Goal: Task Accomplishment & Management: Manage account settings

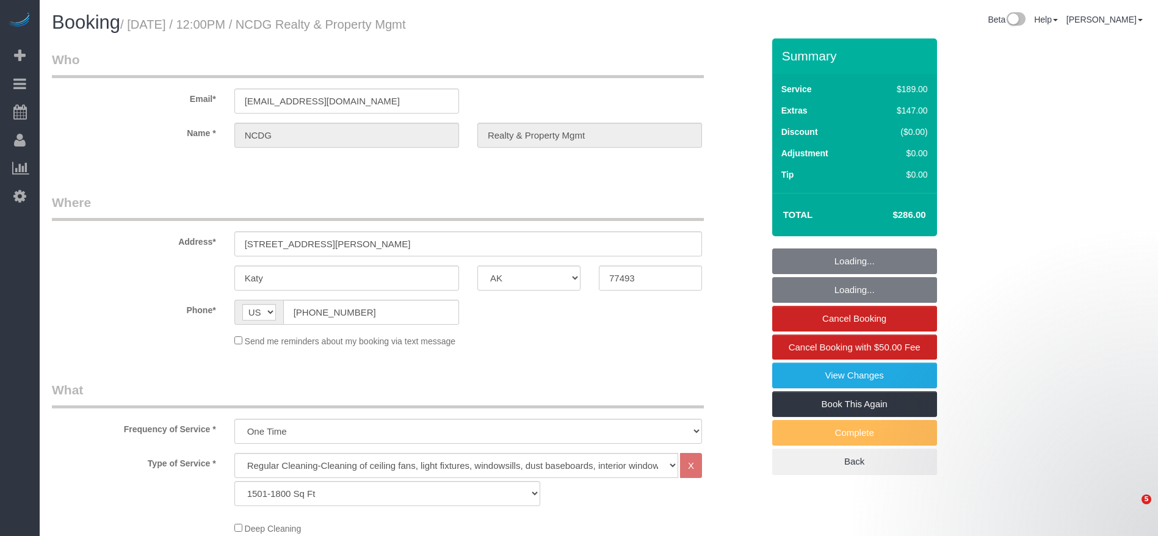
select select "[GEOGRAPHIC_DATA]"
select select "3"
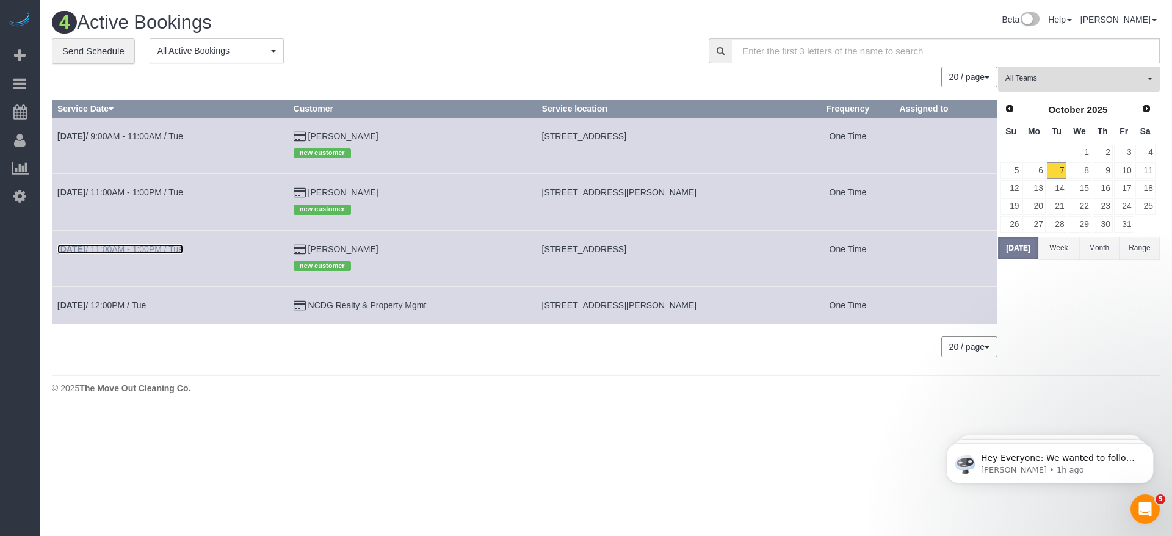
click at [128, 245] on link "[DATE] 11:00AM - 1:00PM / Tue" at bounding box center [120, 249] width 126 height 10
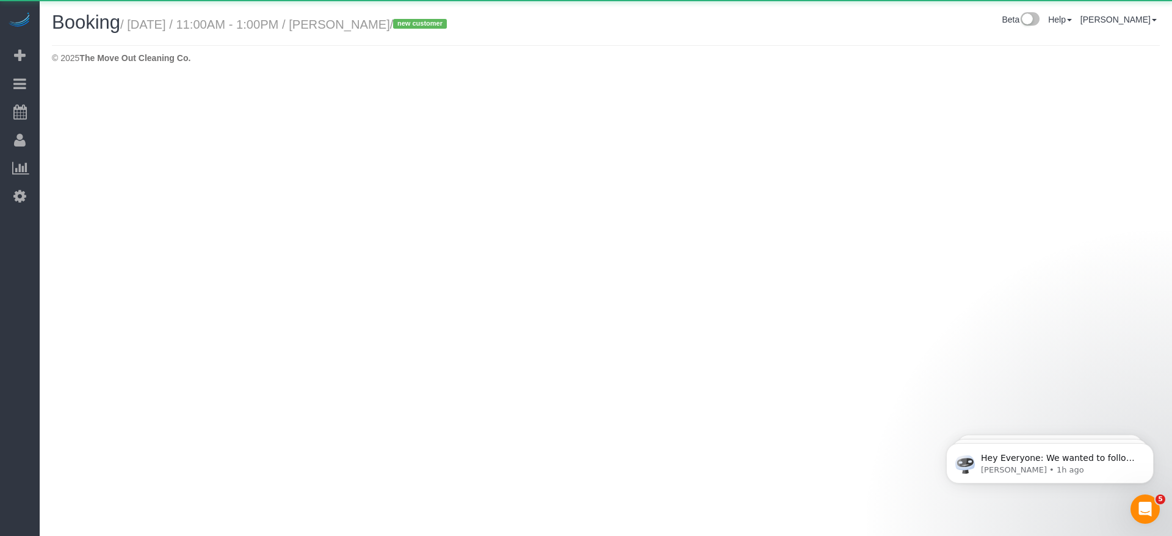
select select "[GEOGRAPHIC_DATA]"
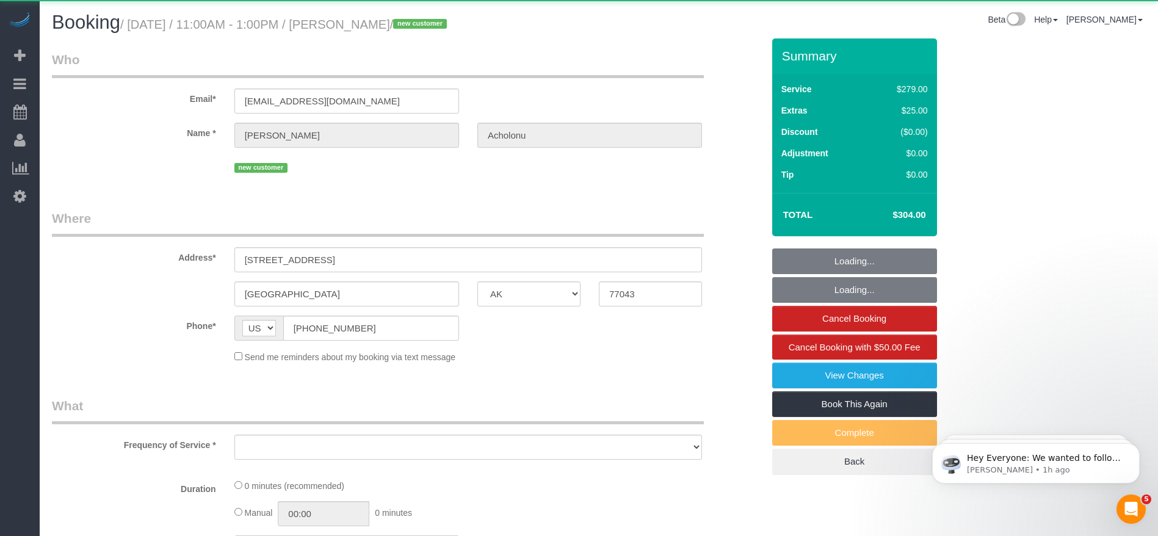
select select "string:fspay-0b223317-a6fa-4f85-a3f8-b29b7a9716e8"
select select "object:1759"
select select "3"
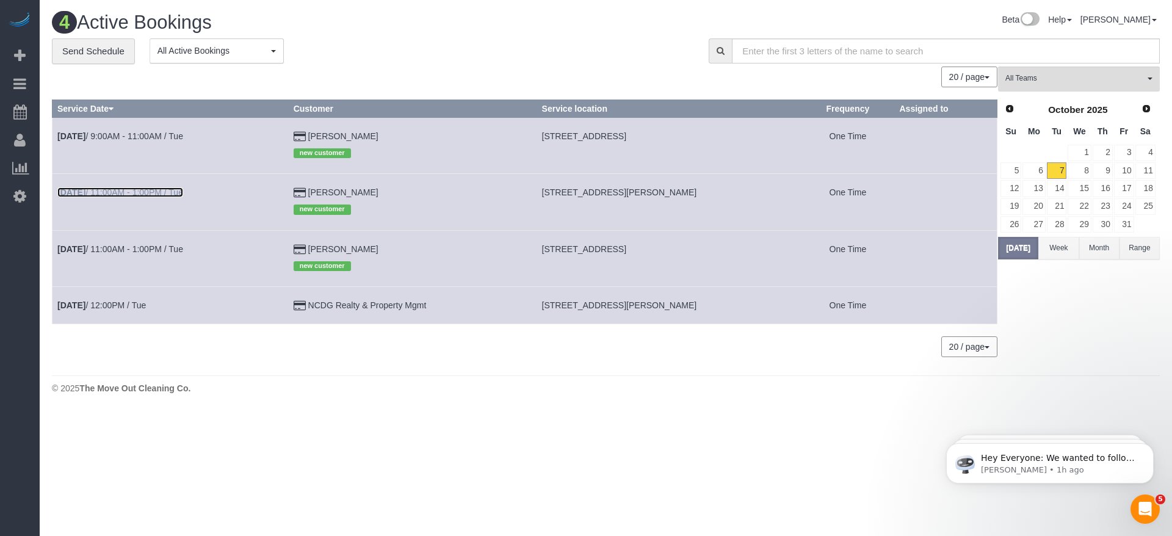
click at [143, 190] on link "[DATE] 11:00AM - 1:00PM / Tue" at bounding box center [120, 192] width 126 height 10
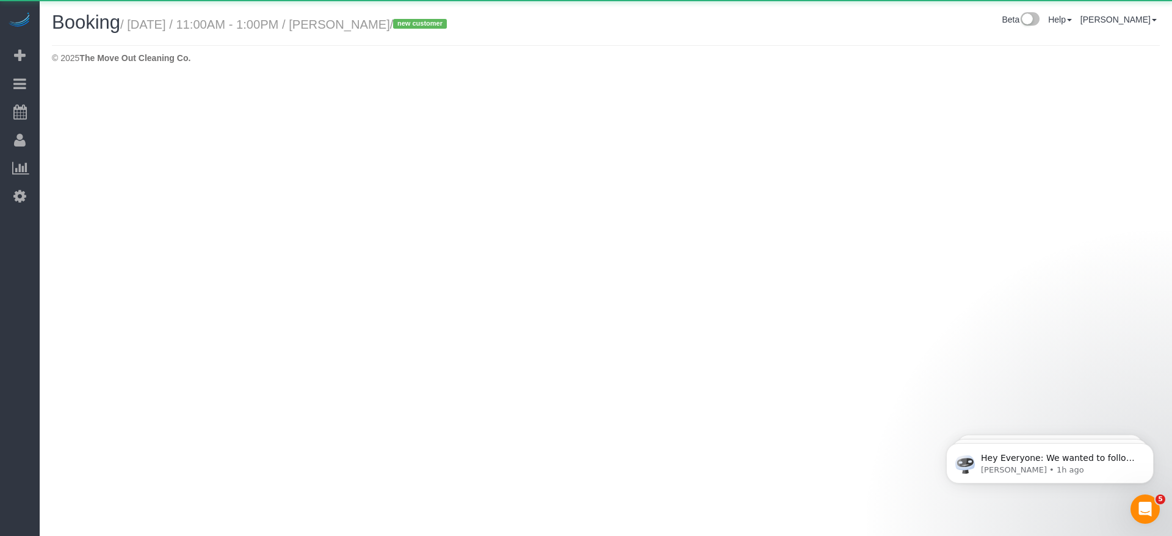
select select "[GEOGRAPHIC_DATA]"
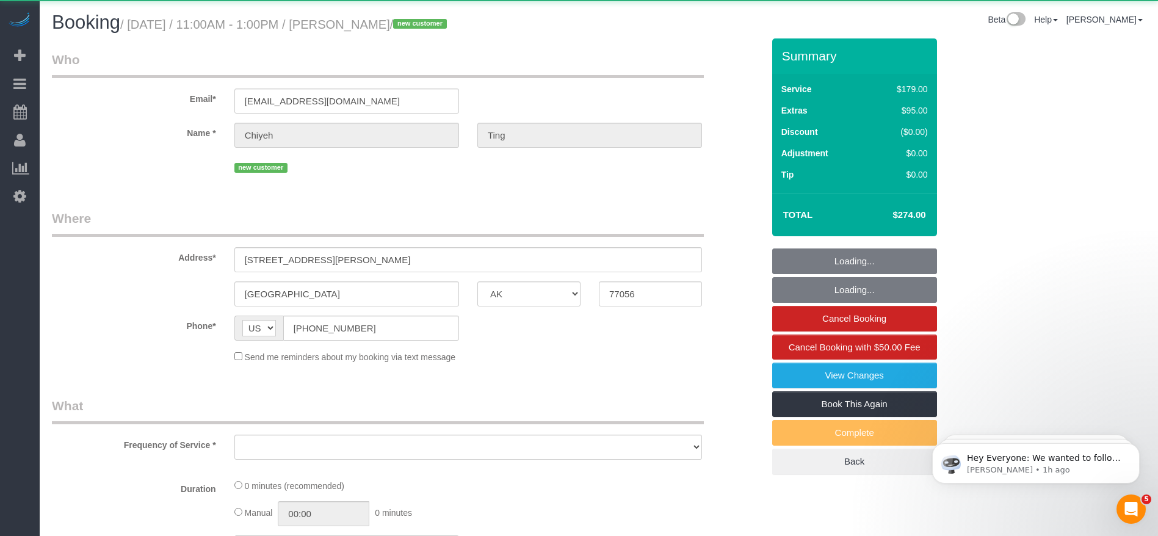
select select "object:2213"
select select "string:fspay-b0ff2593-14d6-4bd9-8e1a-6bfe0315c98c"
select select "3"
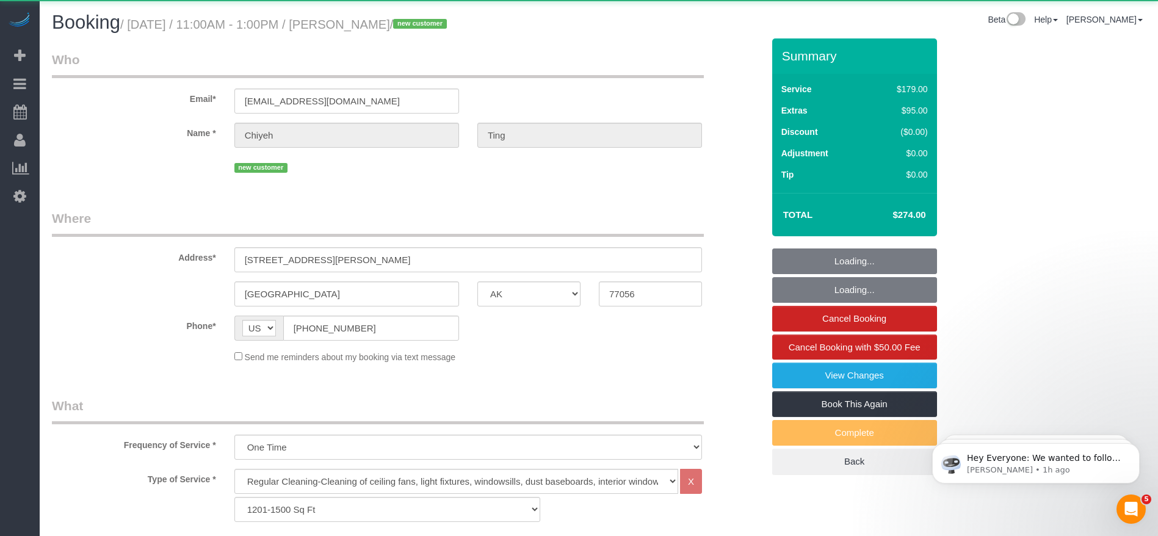
select select "object:2300"
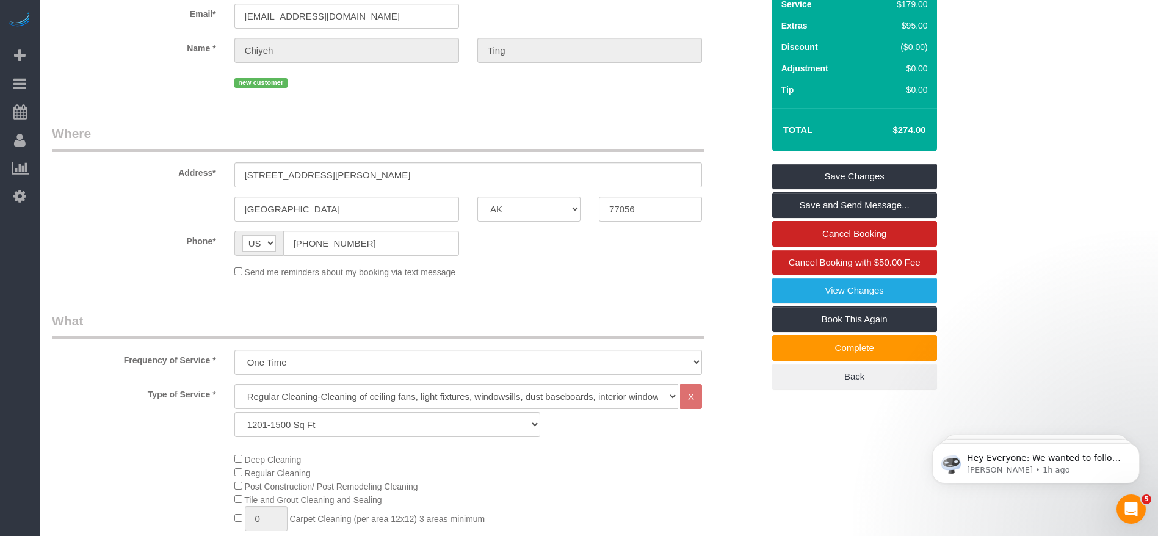
scroll to position [75, 0]
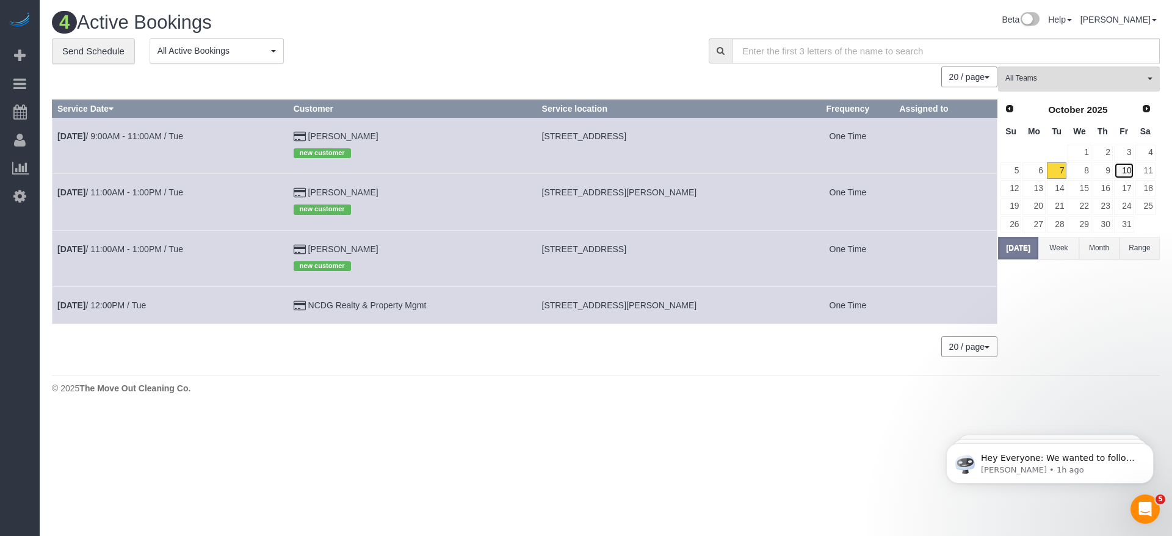
click at [1126, 170] on link "10" at bounding box center [1124, 170] width 20 height 16
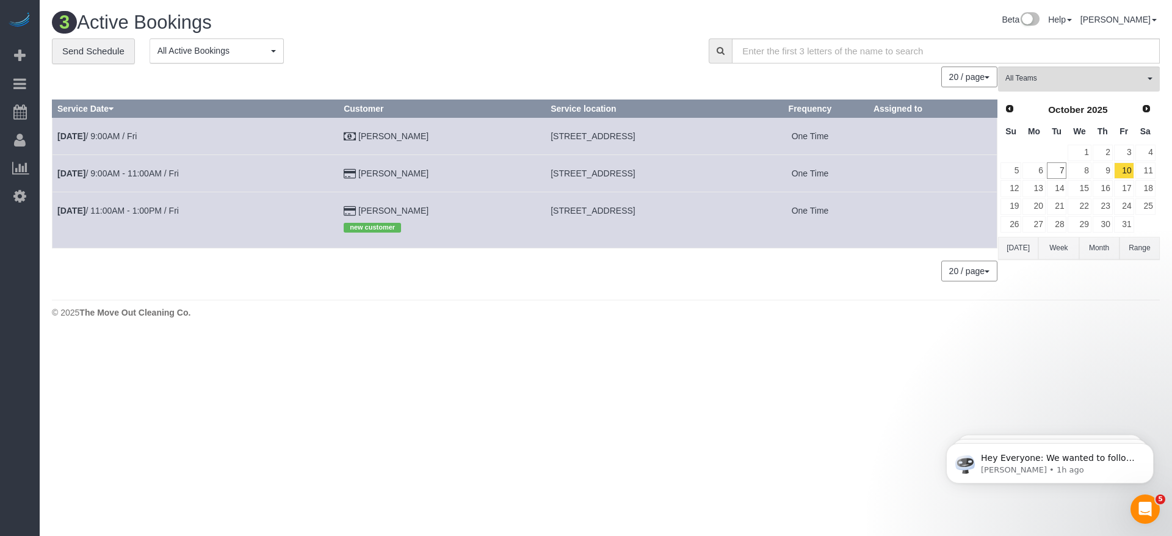
drag, startPoint x: 485, startPoint y: 134, endPoint x: 665, endPoint y: 135, distance: 180.1
click at [669, 135] on td "[STREET_ADDRESS]" at bounding box center [649, 135] width 206 height 37
copy span "[STREET_ADDRESS]"
click at [1062, 184] on link "14" at bounding box center [1057, 188] width 20 height 16
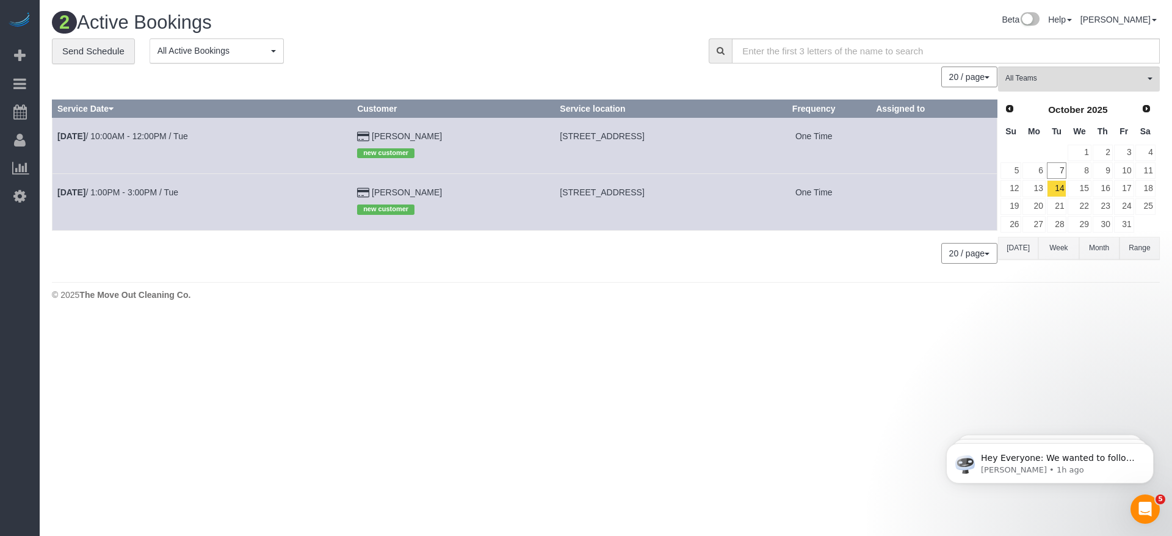
drag, startPoint x: 518, startPoint y: 192, endPoint x: 711, endPoint y: 192, distance: 192.9
click at [711, 192] on td "[STREET_ADDRESS]" at bounding box center [656, 202] width 202 height 56
copy span "[STREET_ADDRESS]"
click at [154, 190] on link "[DATE] 1:00PM - 3:00PM / Tue" at bounding box center [117, 192] width 121 height 10
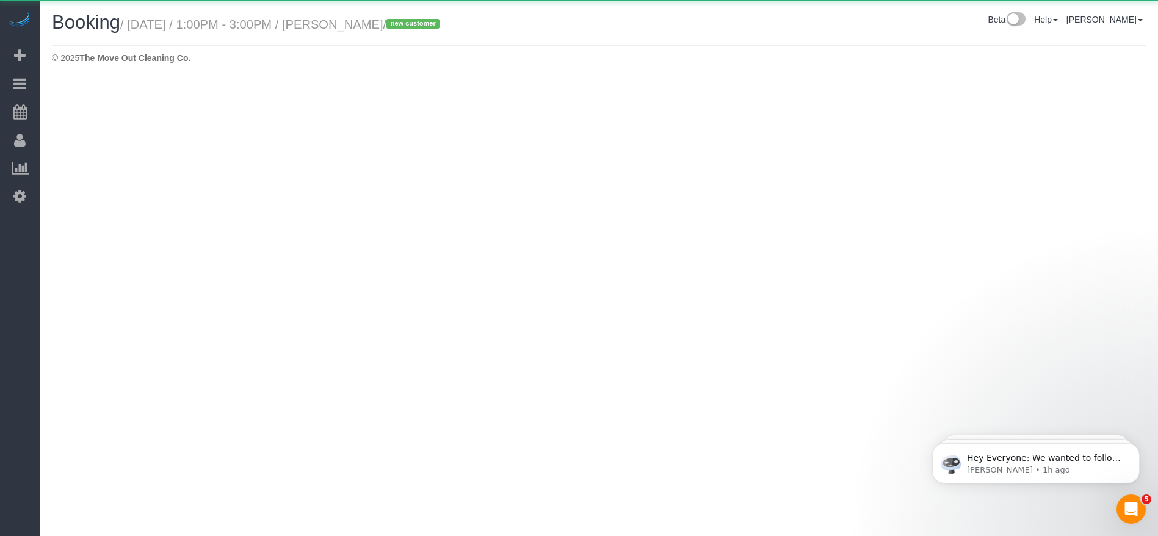
select select "[GEOGRAPHIC_DATA]"
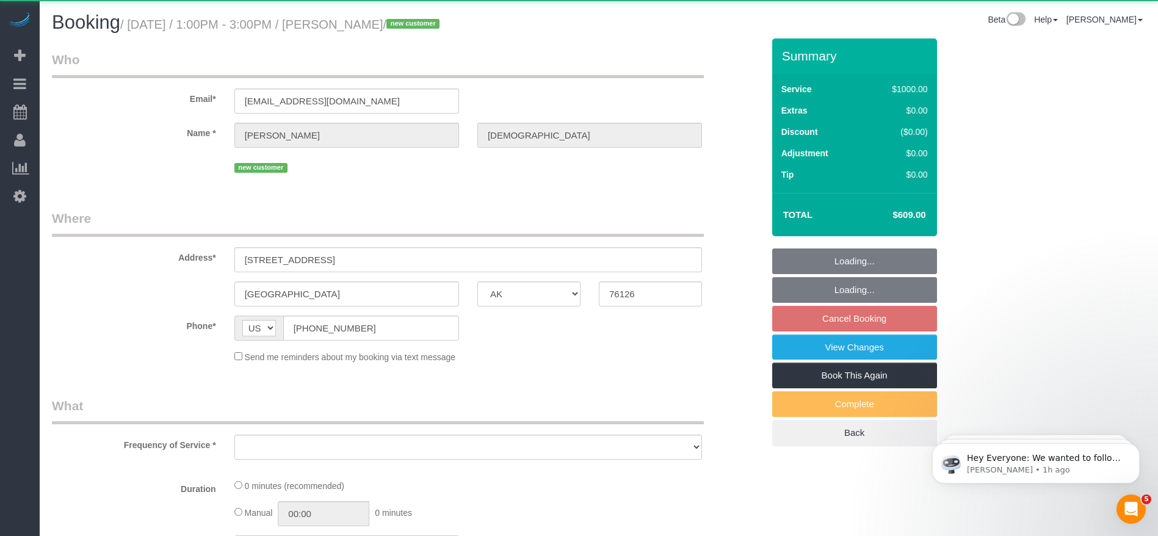
select select "object:2895"
select select "string:fspay-3d0fabb2-d4fc-4ba0-9789-3673b1423ab0"
select select "3"
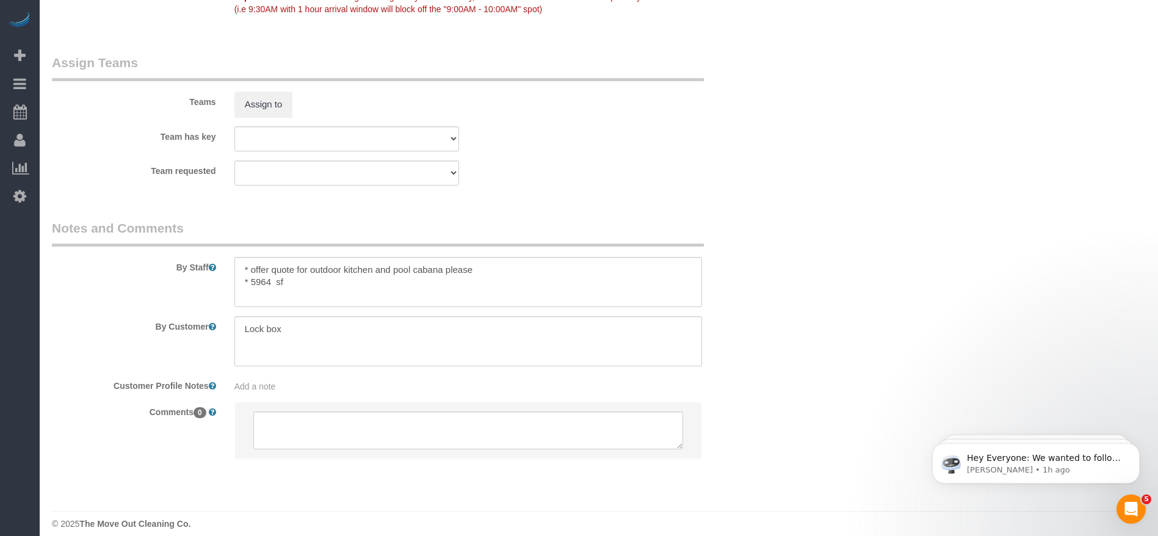
scroll to position [1266, 0]
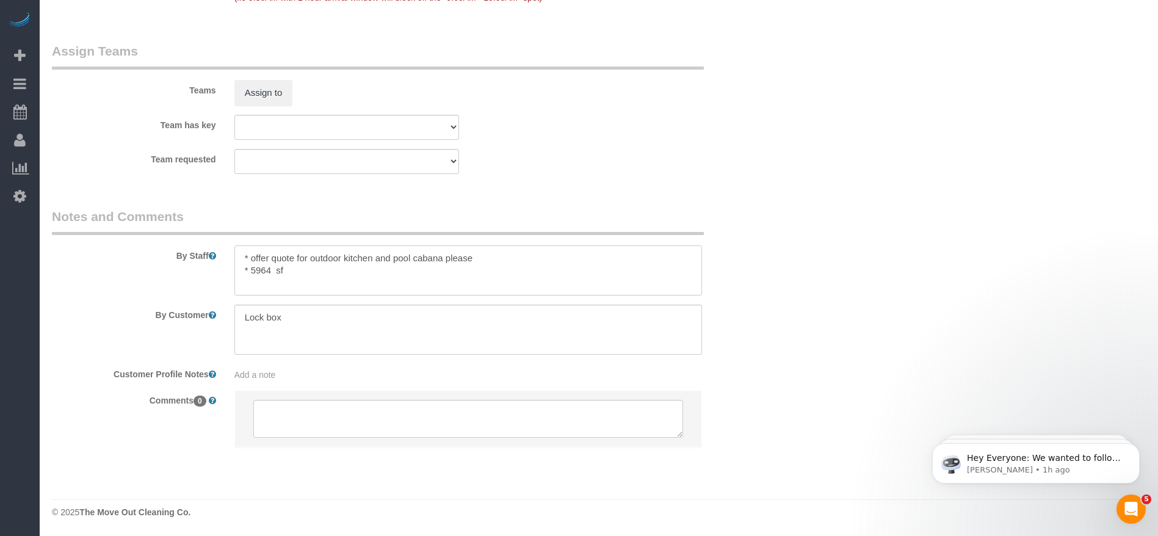
drag, startPoint x: 252, startPoint y: 253, endPoint x: 490, endPoint y: 255, distance: 238.1
click at [490, 255] on textarea at bounding box center [468, 270] width 468 height 50
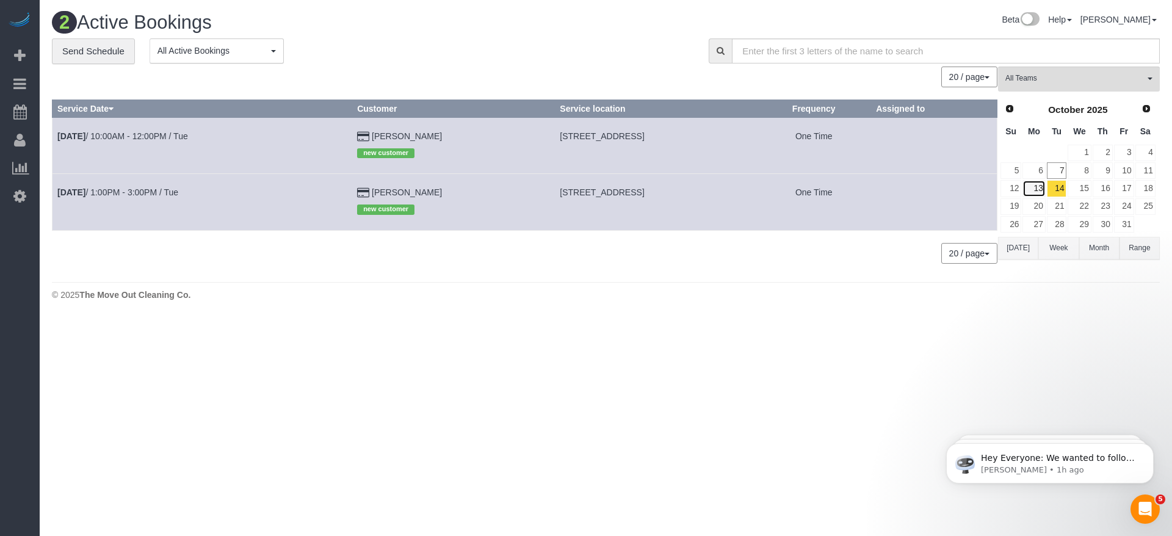
click at [1035, 191] on link "13" at bounding box center [1034, 188] width 23 height 16
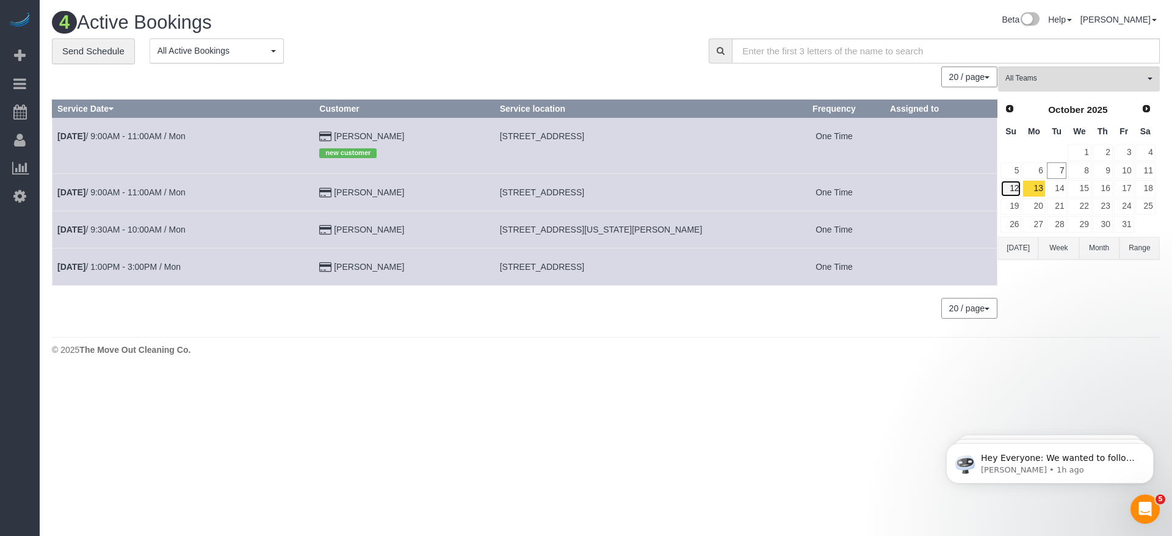
click at [1011, 190] on link "12" at bounding box center [1011, 188] width 21 height 16
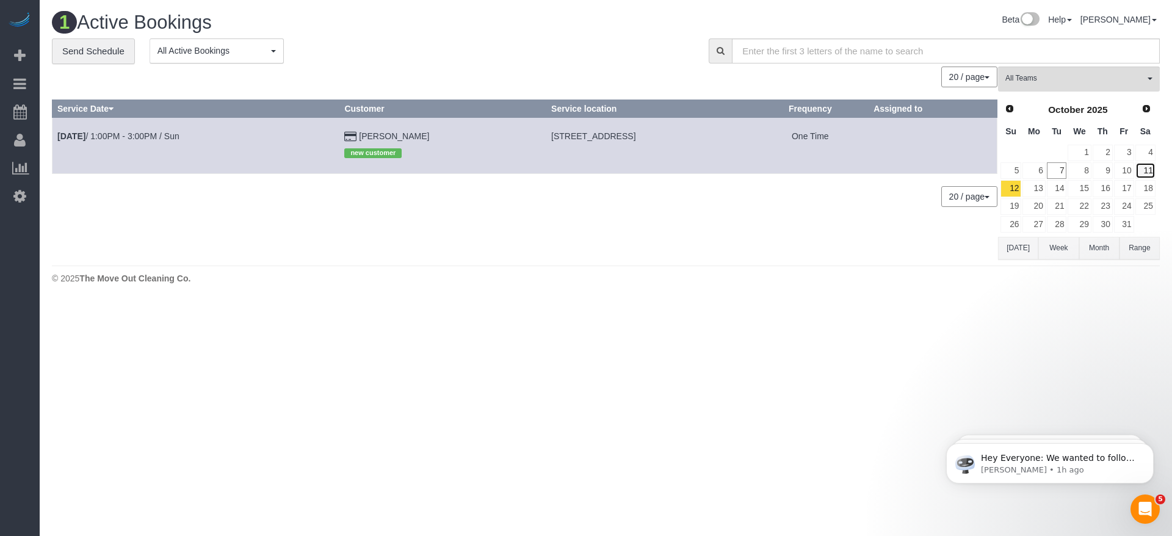
click at [1145, 170] on link "11" at bounding box center [1146, 170] width 20 height 16
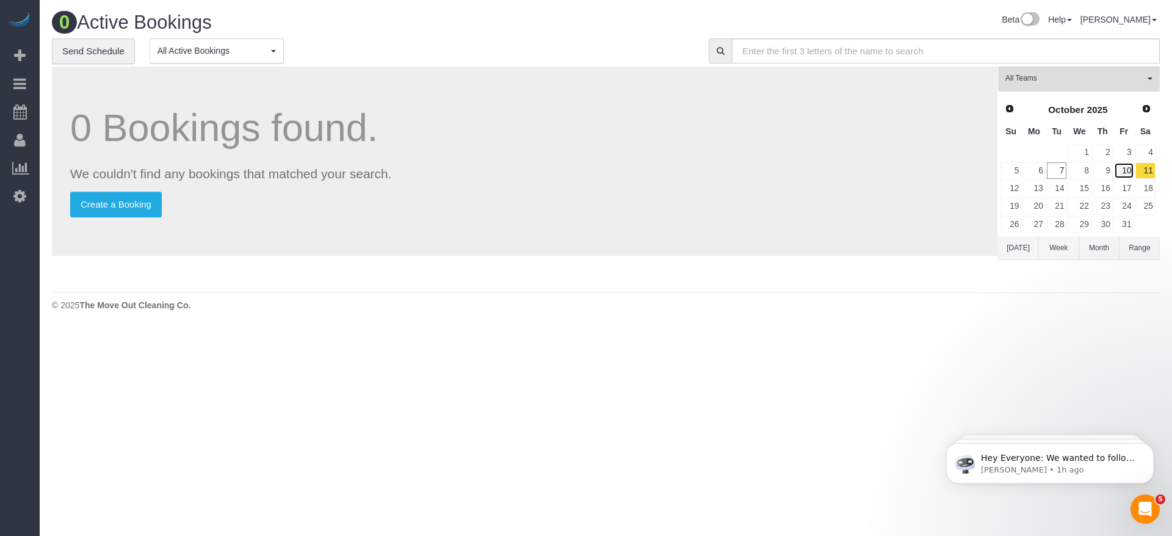
click at [1125, 173] on link "10" at bounding box center [1124, 170] width 20 height 16
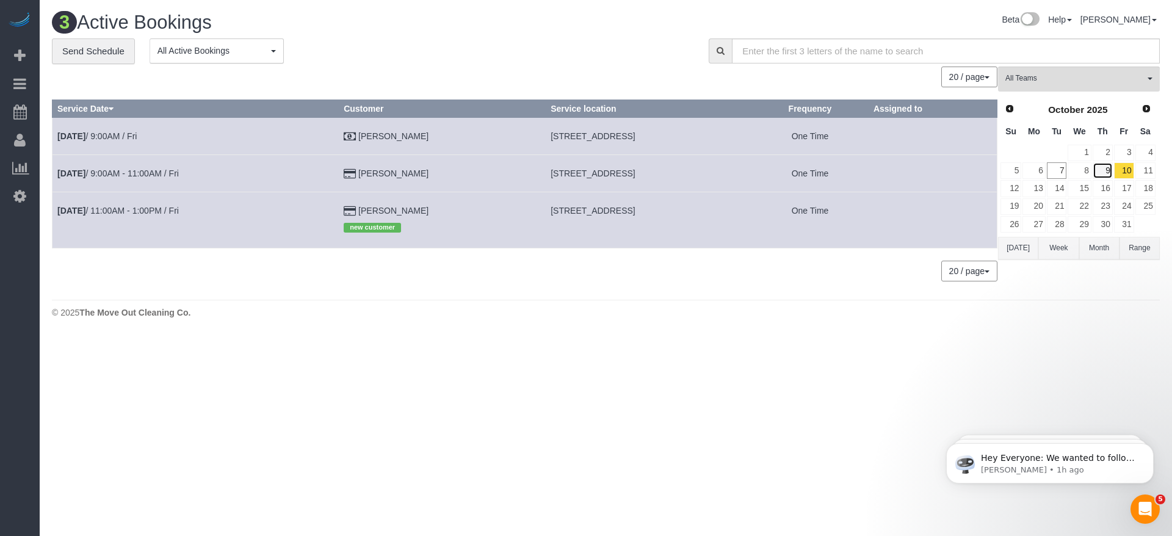
click at [1104, 170] on link "9" at bounding box center [1103, 170] width 20 height 16
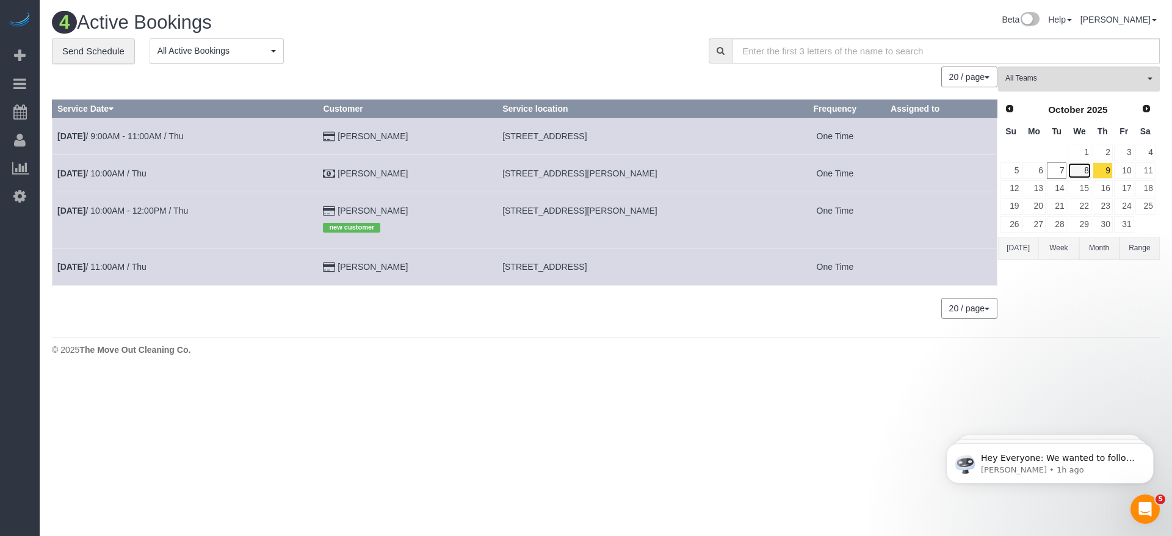
click at [1078, 170] on link "8" at bounding box center [1079, 170] width 23 height 16
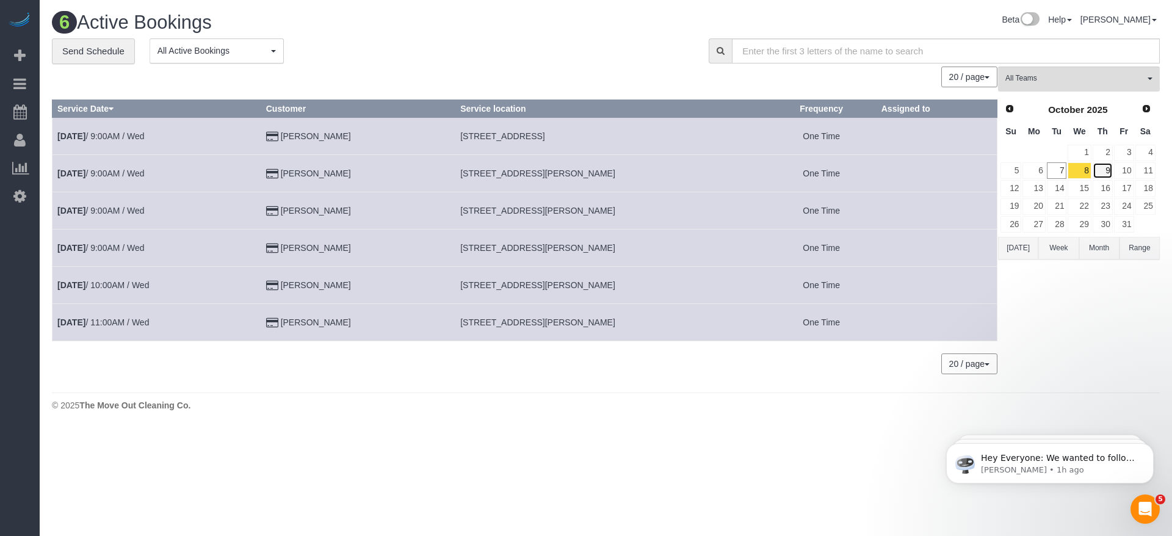
click at [1111, 167] on link "9" at bounding box center [1103, 170] width 20 height 16
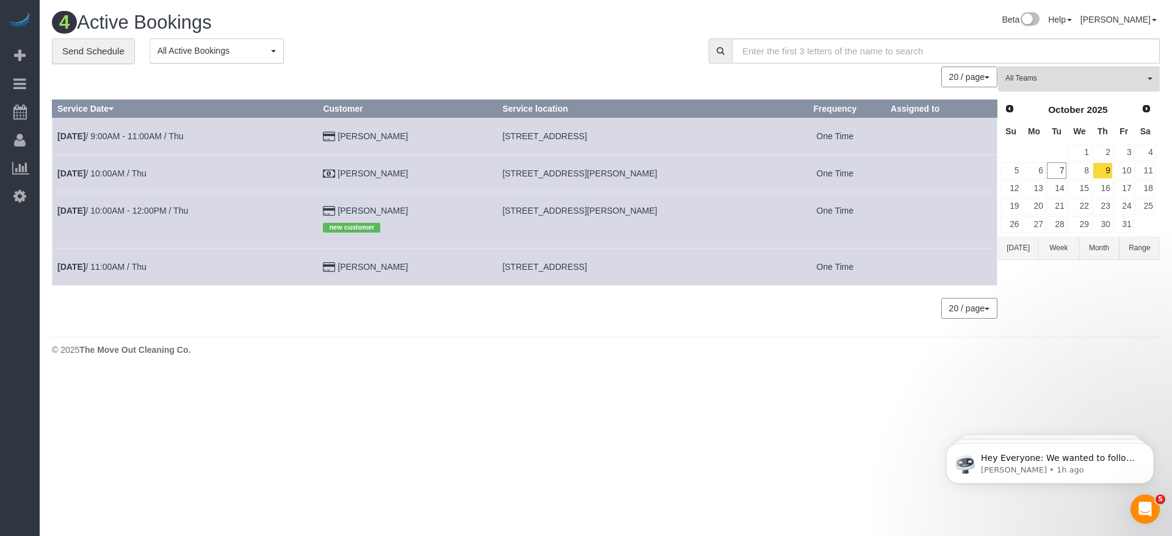
drag, startPoint x: 513, startPoint y: 134, endPoint x: 582, endPoint y: 138, distance: 69.1
click at [582, 138] on span "[STREET_ADDRESS]" at bounding box center [544, 136] width 84 height 10
copy span "[STREET_ADDRESS],"
drag, startPoint x: 510, startPoint y: 172, endPoint x: 628, endPoint y: 177, distance: 118.0
click at [628, 177] on td "[STREET_ADDRESS][PERSON_NAME]" at bounding box center [642, 172] width 288 height 37
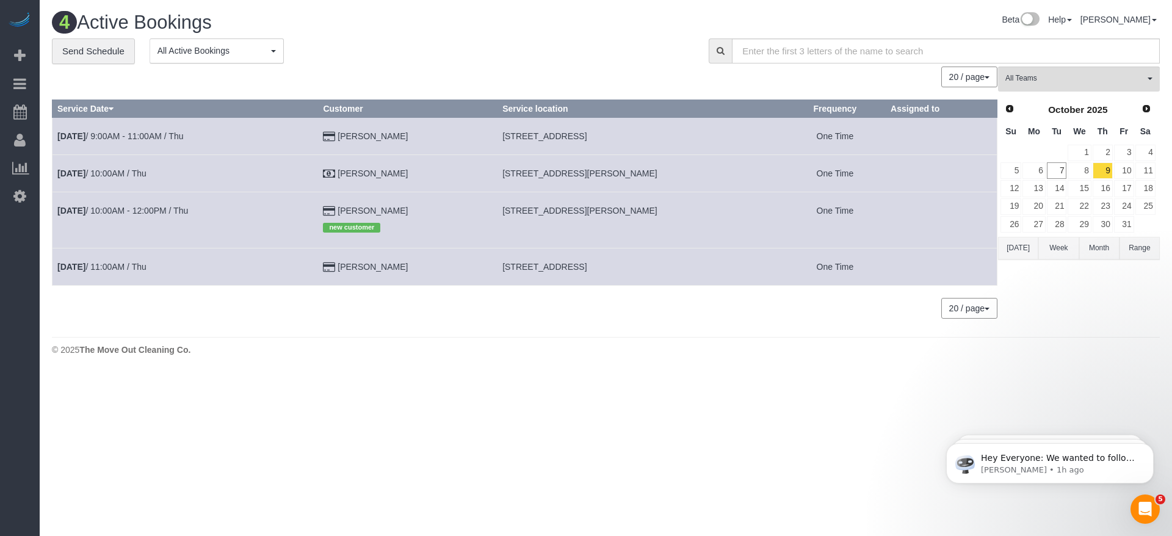
copy span "[STREET_ADDRESS],,"
drag, startPoint x: 513, startPoint y: 209, endPoint x: 576, endPoint y: 214, distance: 63.1
click at [576, 214] on span "[STREET_ADDRESS][PERSON_NAME]" at bounding box center [579, 211] width 155 height 10
copy span "[STREET_ADDRESS][PERSON_NAME]"
drag, startPoint x: 514, startPoint y: 263, endPoint x: 602, endPoint y: 272, distance: 88.4
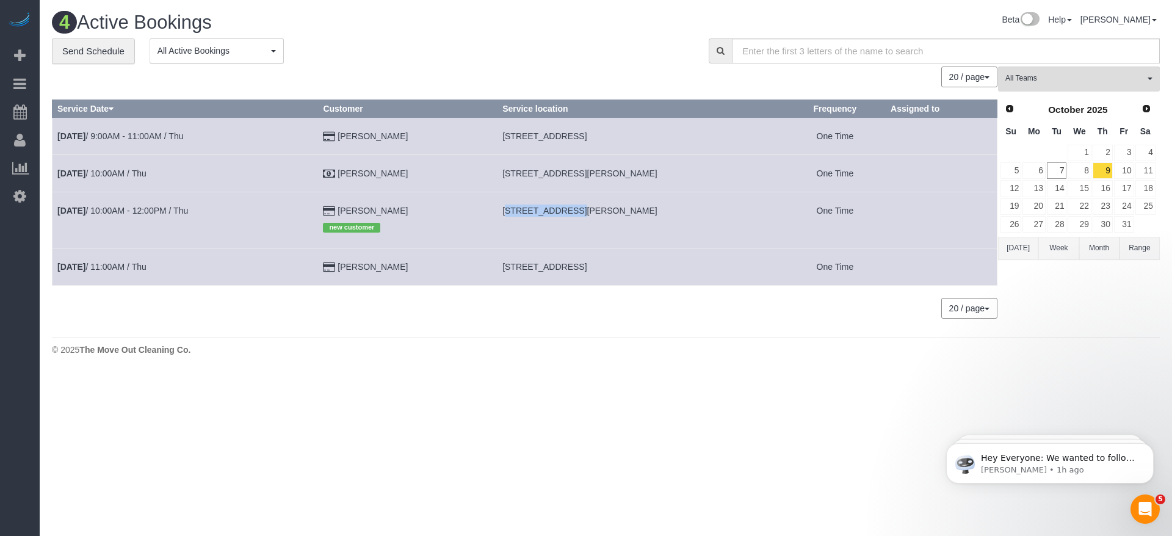
click at [602, 272] on td "[STREET_ADDRESS]" at bounding box center [642, 266] width 288 height 37
copy span "[STREET_ADDRESS],"
click at [1019, 253] on button "[DATE]" at bounding box center [1018, 248] width 40 height 23
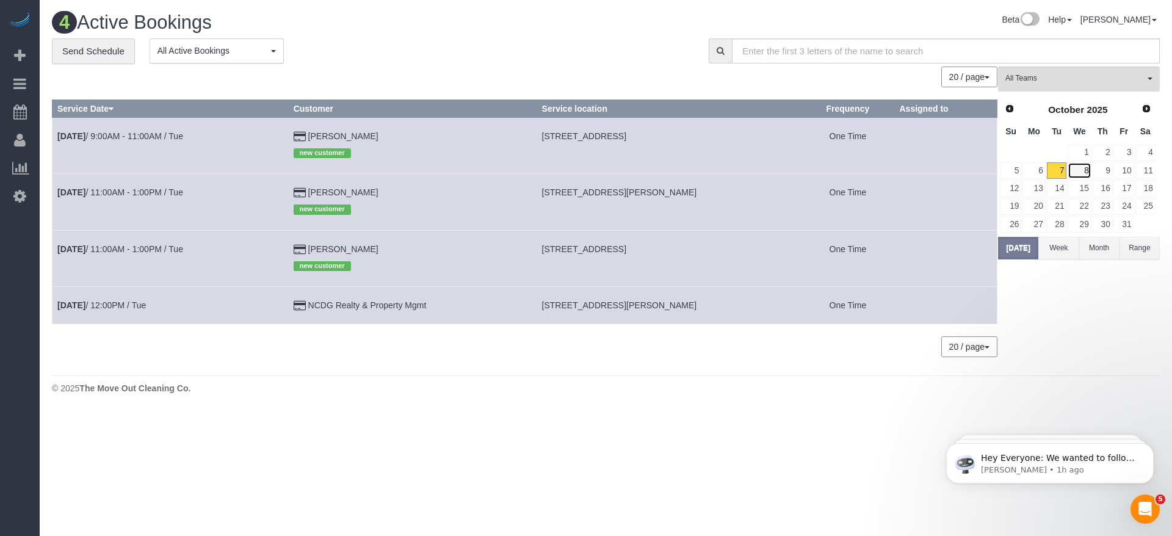
click at [1081, 170] on link "8" at bounding box center [1079, 170] width 23 height 16
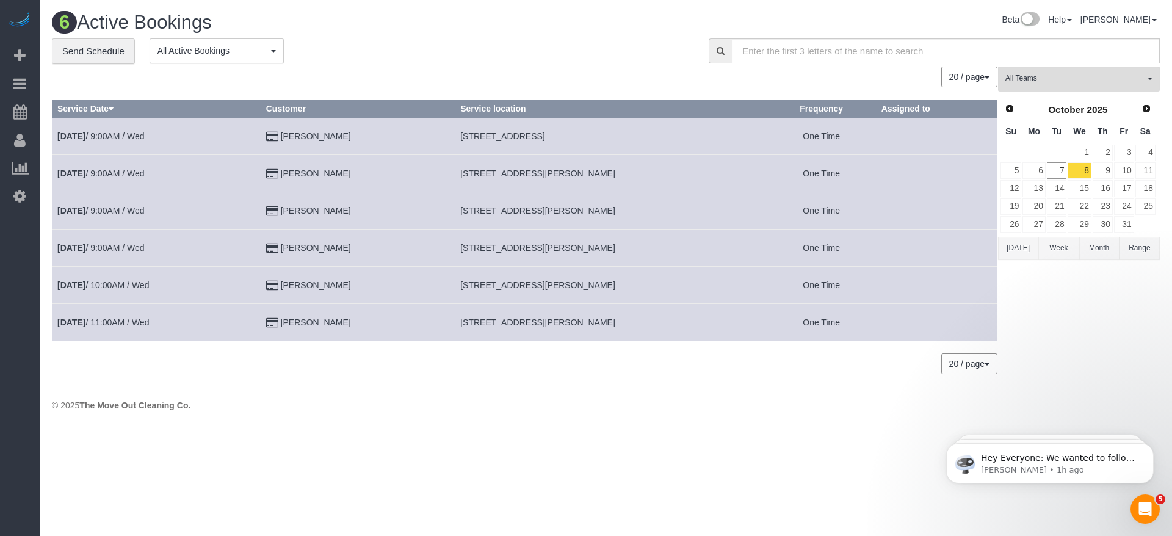
drag, startPoint x: 465, startPoint y: 134, endPoint x: 604, endPoint y: 134, distance: 139.2
click at [604, 134] on td "[STREET_ADDRESS]" at bounding box center [610, 135] width 311 height 37
copy span "[STREET_ADDRESS]"
